Goal: Navigation & Orientation: Find specific page/section

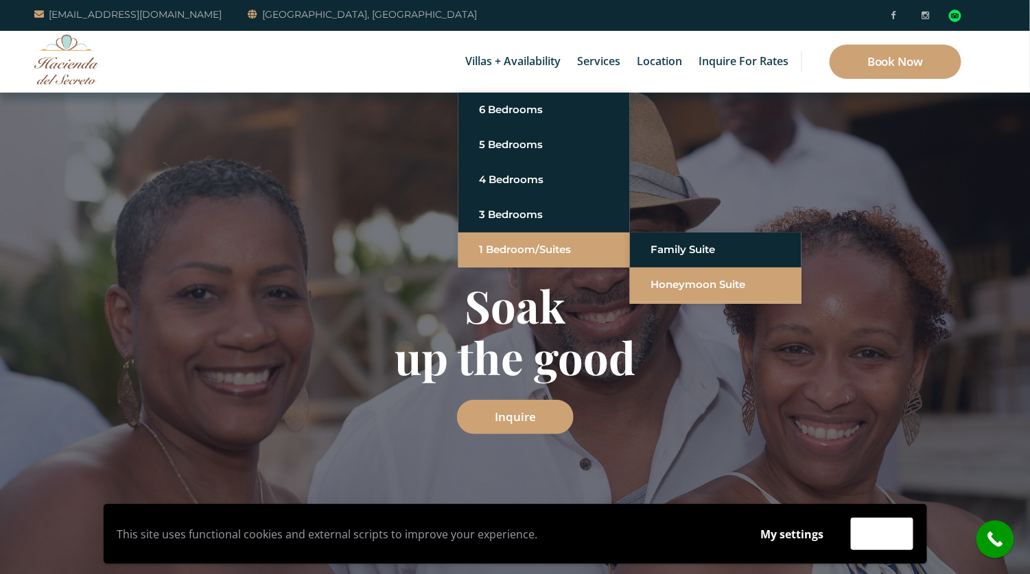
click at [688, 281] on link "Honeymoon Suite" at bounding box center [715, 284] width 130 height 25
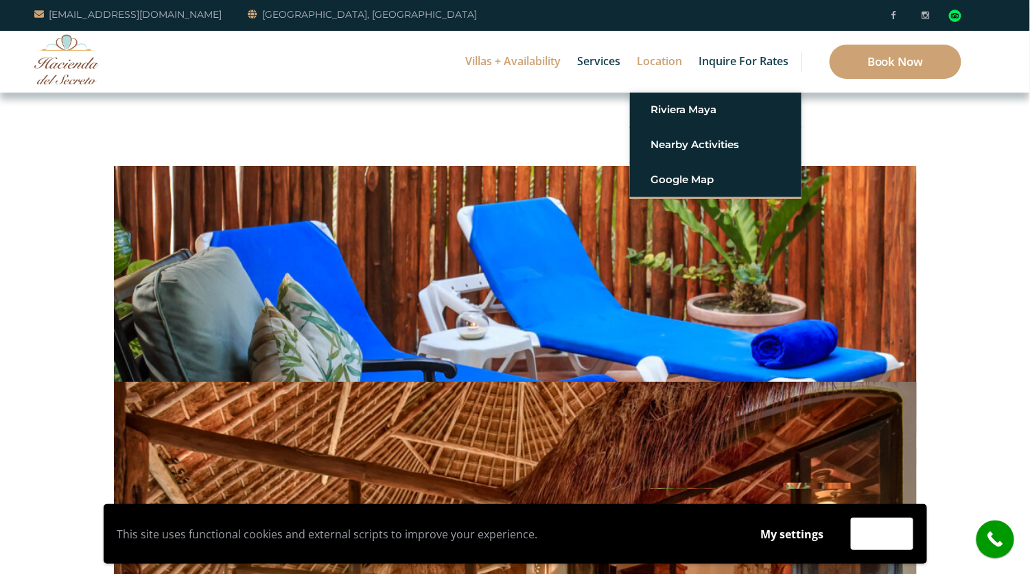
click at [655, 63] on link "Location" at bounding box center [659, 62] width 59 height 62
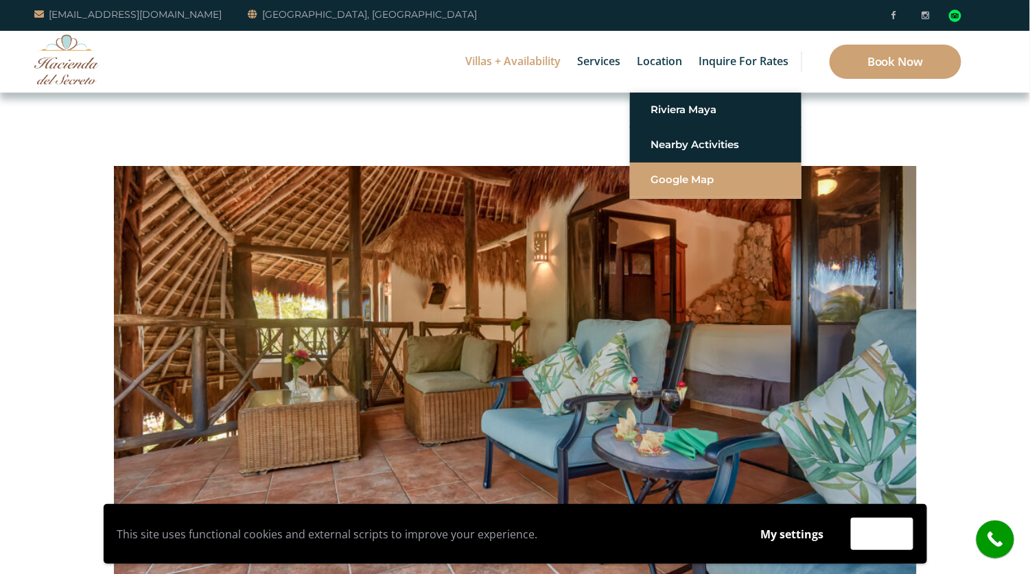
click at [701, 175] on link "Google Map" at bounding box center [715, 179] width 130 height 25
